Goal: Find contact information: Find contact information

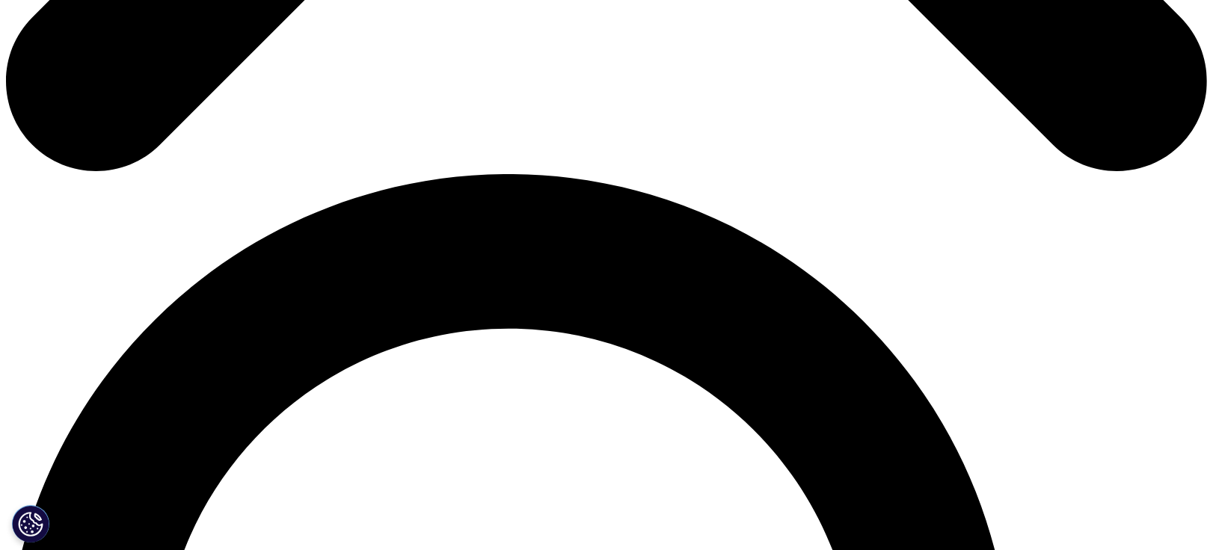
scroll to position [1080, 0]
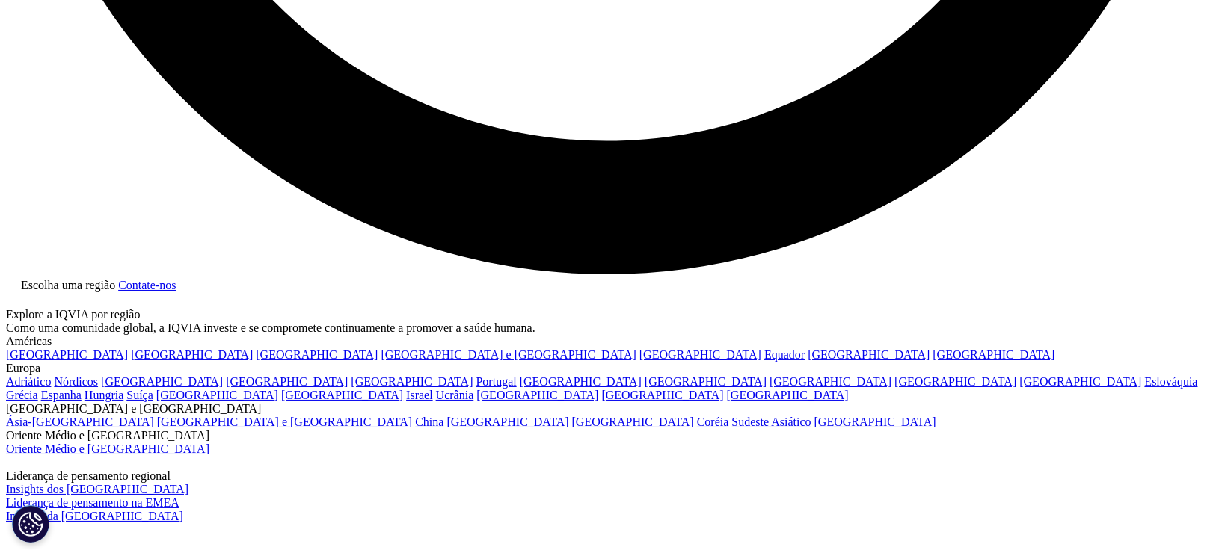
scroll to position [3369, 0]
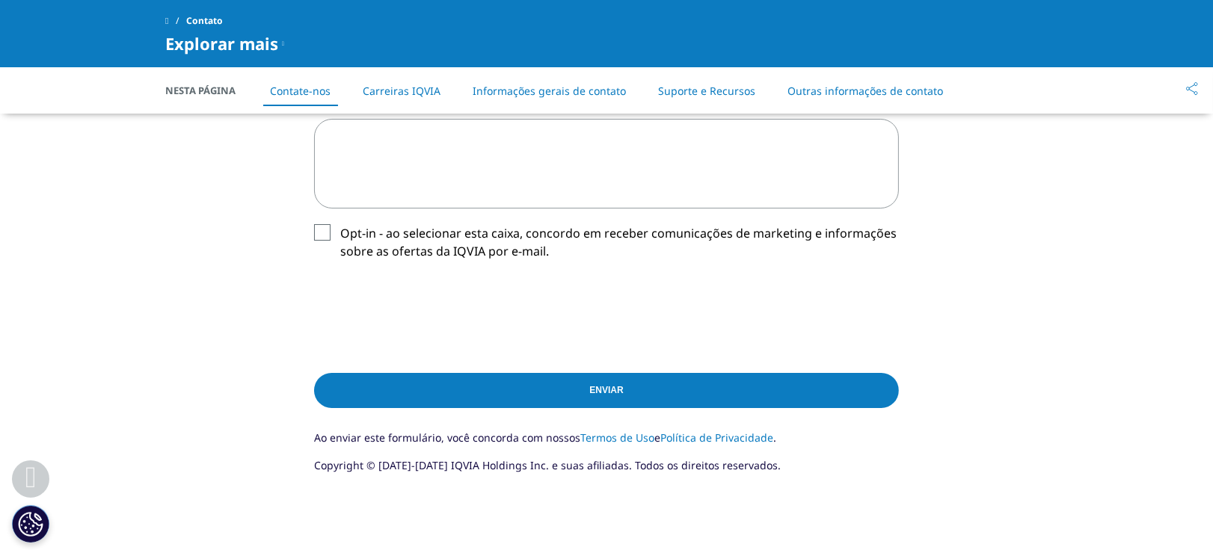
scroll to position [831, 0]
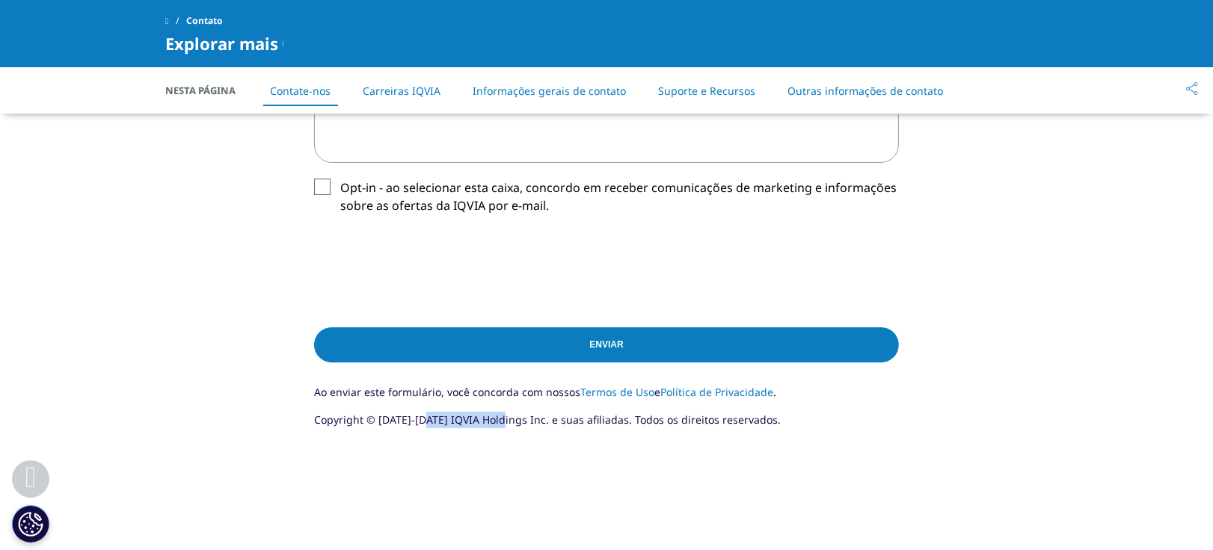
drag, startPoint x: 428, startPoint y: 425, endPoint x: 504, endPoint y: 413, distance: 77.2
click at [504, 413] on font "Copyright © [DATE]-[DATE] IQVIA Holdings Inc. e suas afiliadas. Todos os direit…" at bounding box center [547, 420] width 467 height 14
copy font "IQVIA Holdings"
